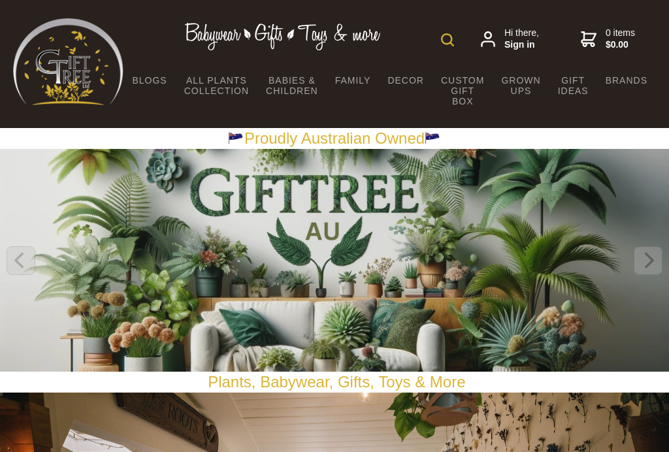
click at [449, 36] on img at bounding box center [447, 39] width 13 height 13
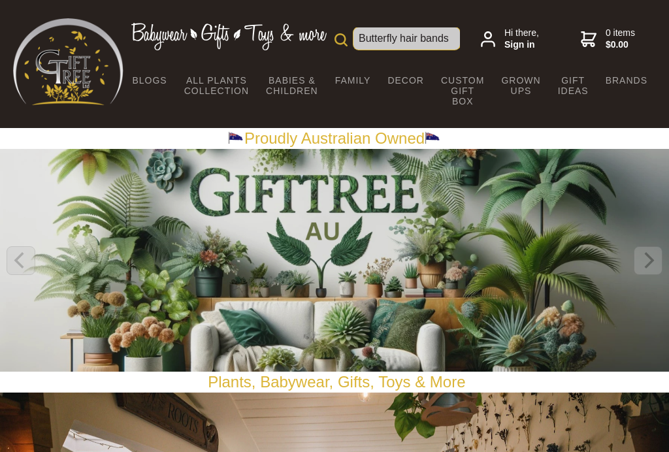
type input "Butterfly hair bands"
click at [344, 44] on img at bounding box center [341, 39] width 13 height 13
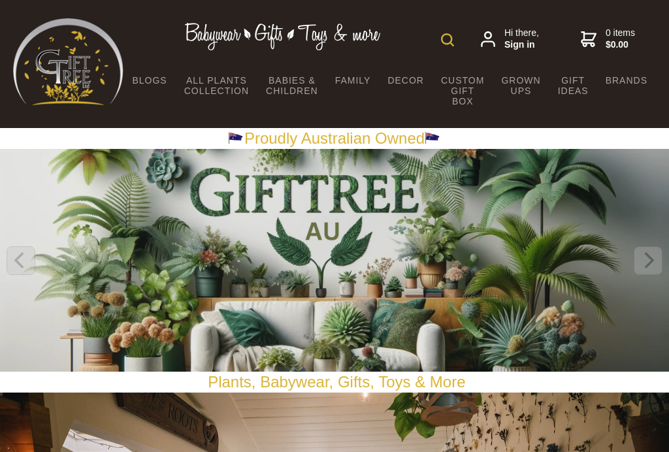
click at [449, 39] on img at bounding box center [447, 39] width 13 height 13
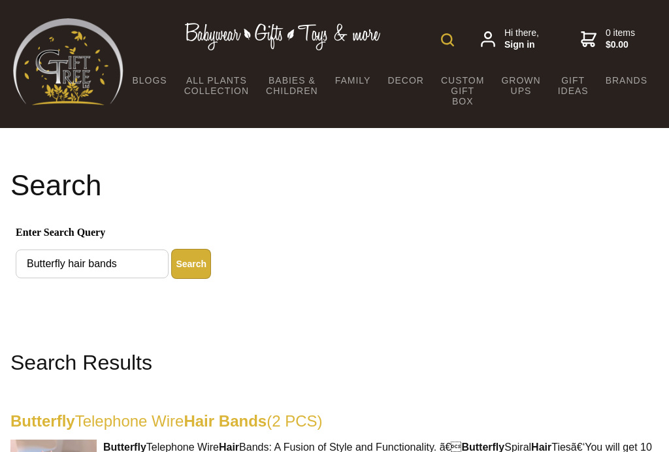
scroll to position [173, 0]
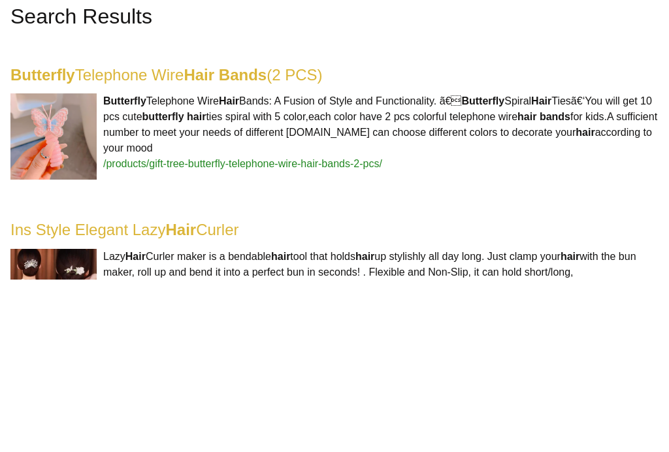
type input "Butterfly telephone wire hair banda"
click at [199, 93] on button "Search" at bounding box center [191, 91] width 40 height 30
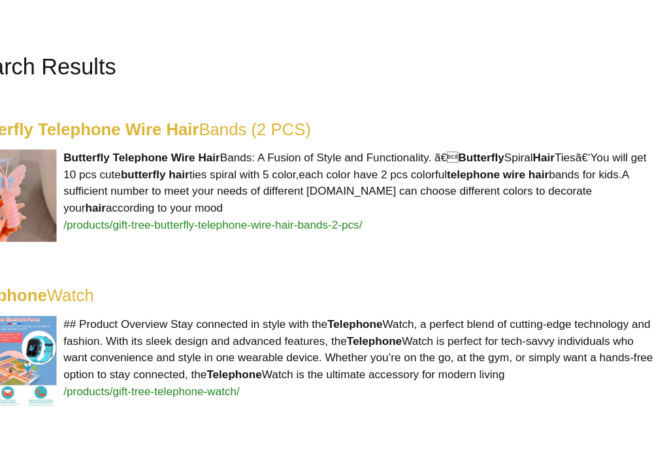
scroll to position [290, 0]
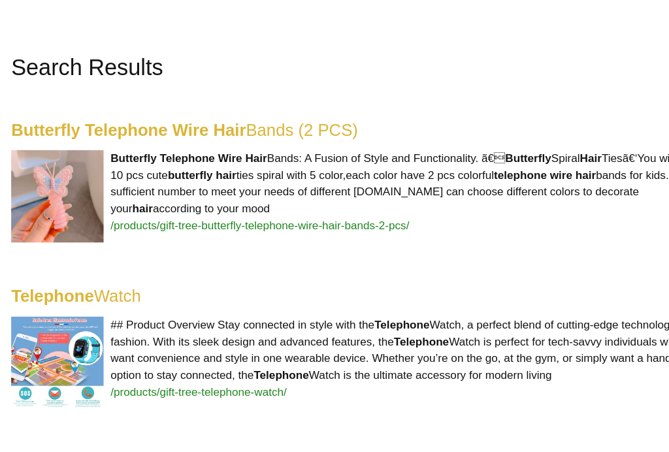
click at [175, 214] on span "/products/gift-tree-butterfly-telephone-wire-hair-bands-2-pcs/" at bounding box center [242, 219] width 279 height 11
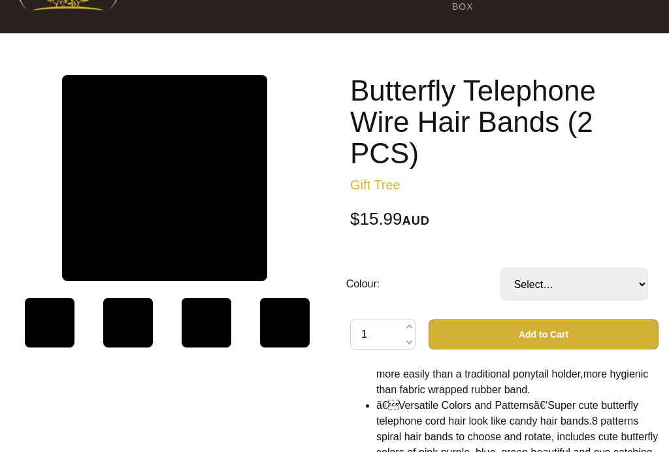
scroll to position [95, 0]
click at [187, 193] on img at bounding box center [165, 178] width 206 height 206
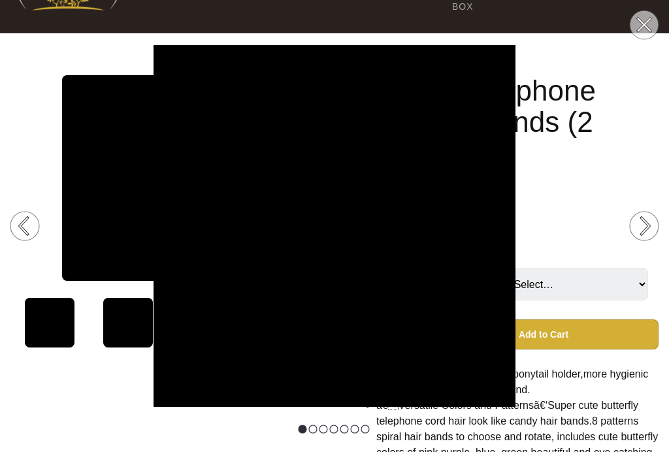
click at [569, 207] on img at bounding box center [334, 226] width 669 height 362
click at [83, 407] on img at bounding box center [334, 226] width 669 height 362
click at [22, 235] on icon at bounding box center [24, 226] width 8 height 16
click at [74, 390] on img at bounding box center [334, 226] width 669 height 362
click at [52, 328] on img at bounding box center [334, 226] width 669 height 362
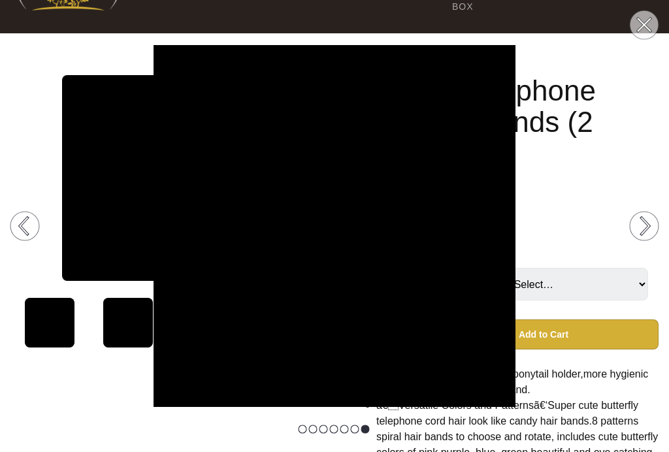
click at [590, 197] on img at bounding box center [334, 226] width 669 height 362
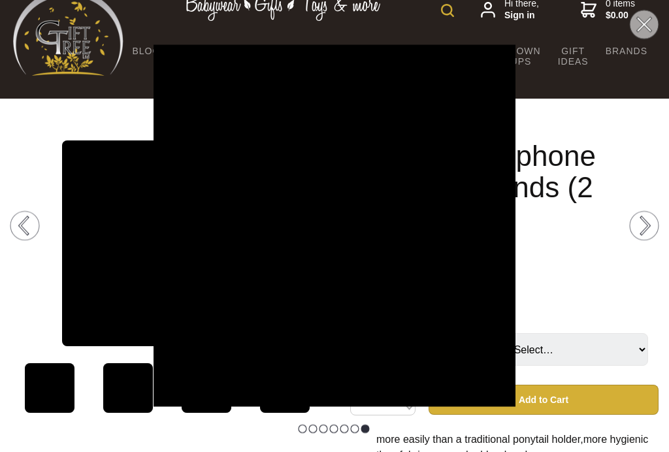
scroll to position [28, 0]
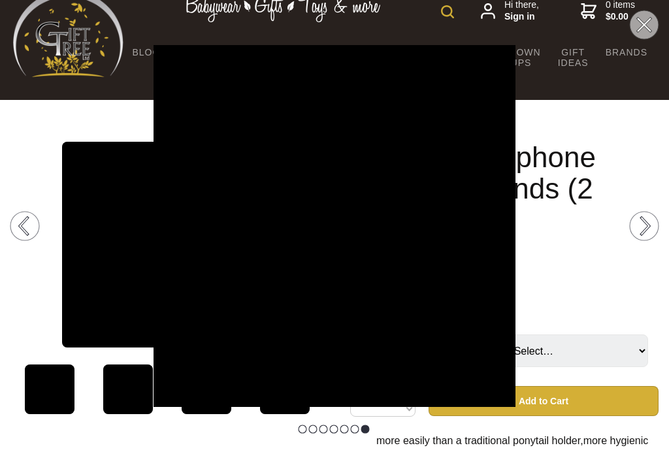
click at [582, 243] on img at bounding box center [334, 226] width 669 height 362
click at [652, 27] on circle at bounding box center [644, 24] width 29 height 29
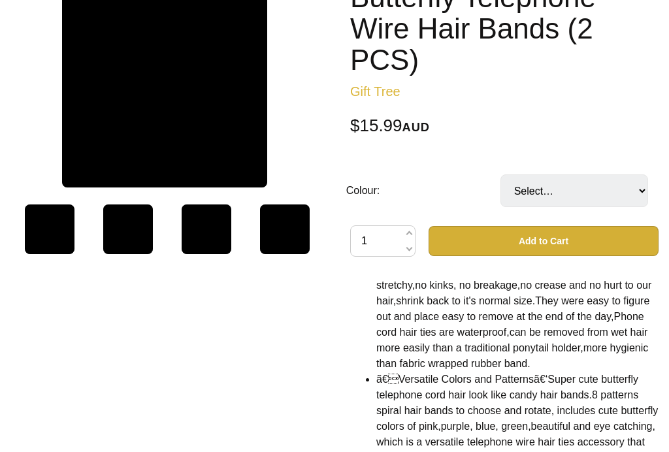
scroll to position [2587, 0]
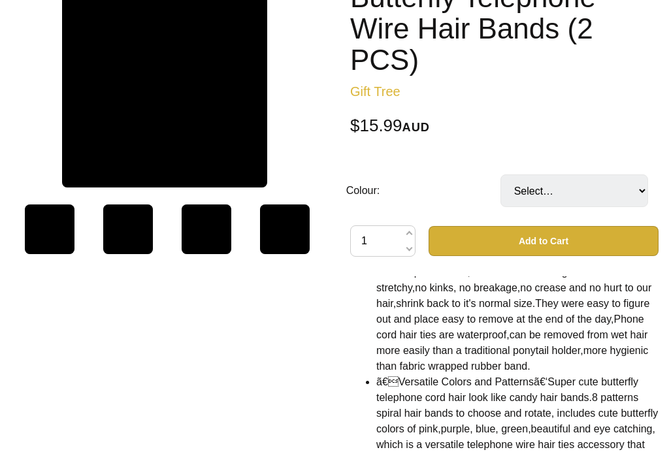
click at [549, 244] on button "Add to Cart" at bounding box center [544, 241] width 230 height 30
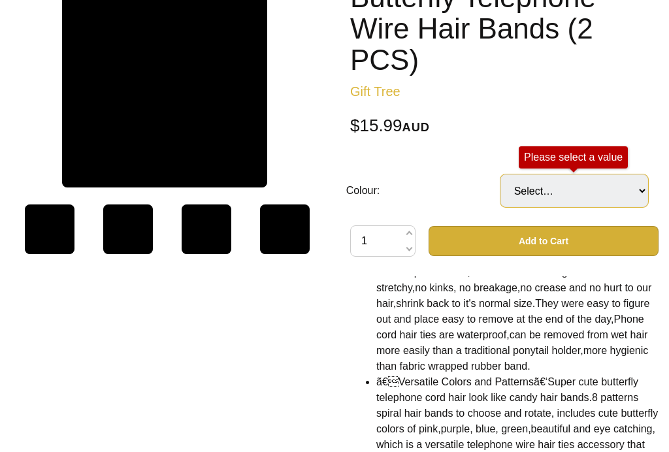
click at [640, 192] on select "Select… Pink Purple Yellow Blue Green" at bounding box center [575, 191] width 148 height 33
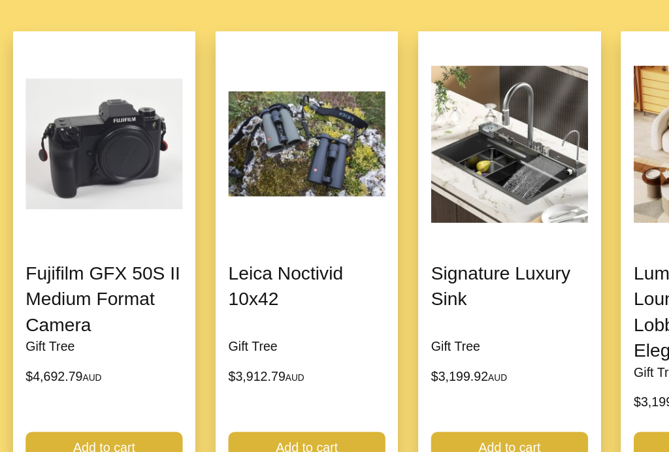
scroll to position [1115, 0]
